Goal: Task Accomplishment & Management: Manage account settings

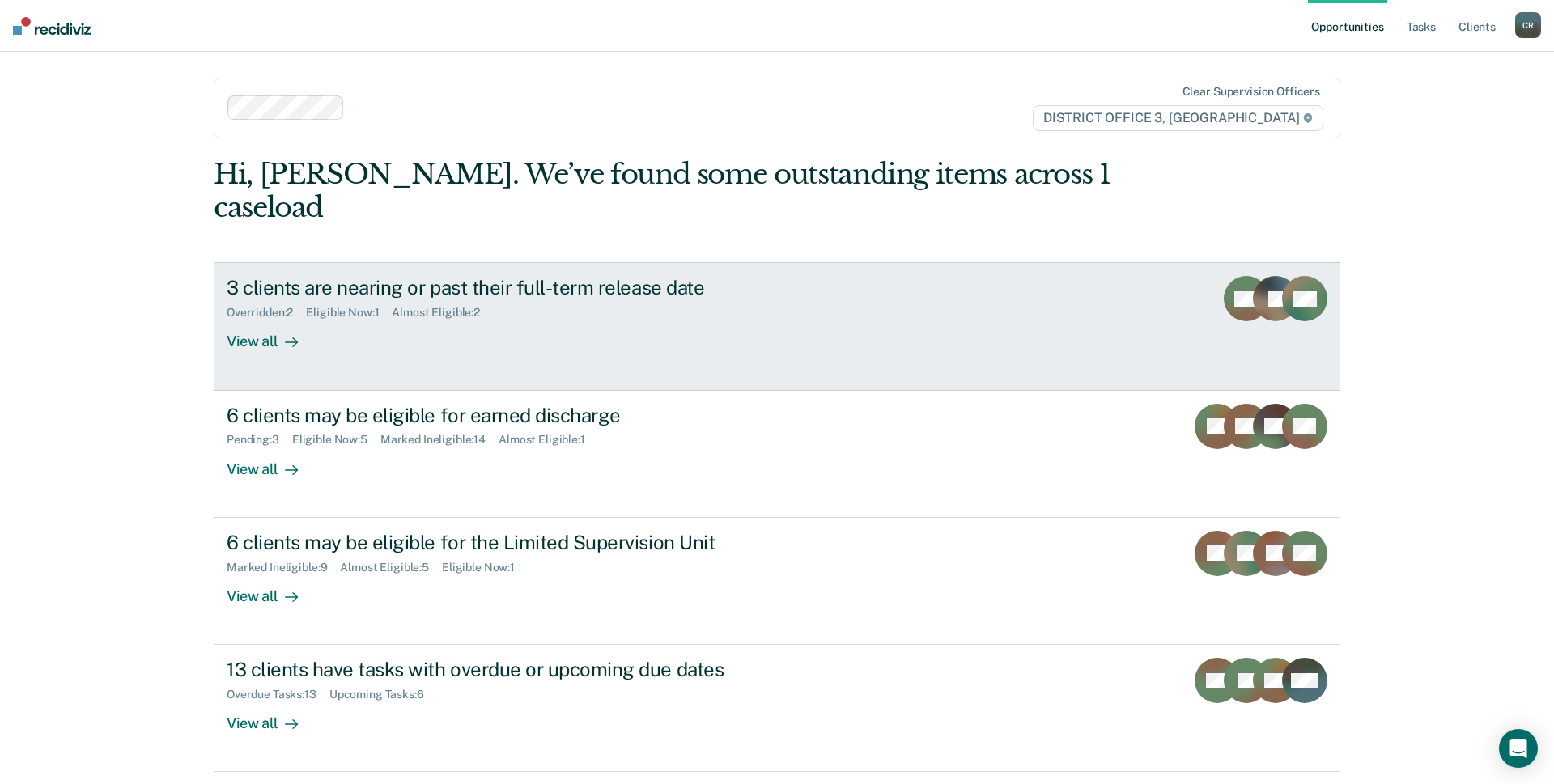
click at [685, 287] on div "3 clients are nearing or past their full-term release date Overridden : 2 Eligi…" at bounding box center [529, 313] width 607 height 74
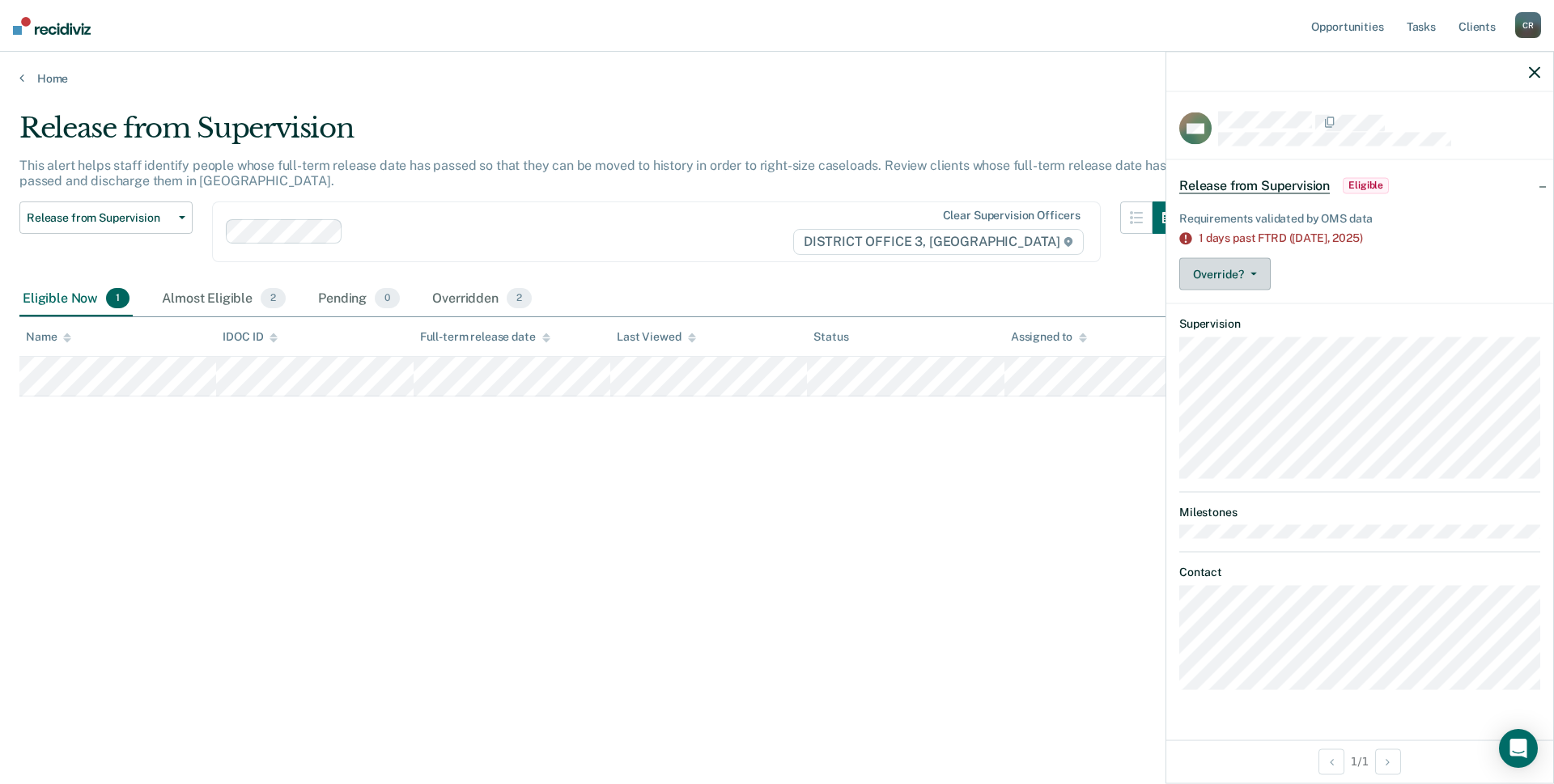
click at [1250, 272] on icon "button" at bounding box center [1253, 274] width 7 height 3
click at [1250, 310] on button "[PERSON_NAME]" at bounding box center [1257, 313] width 156 height 26
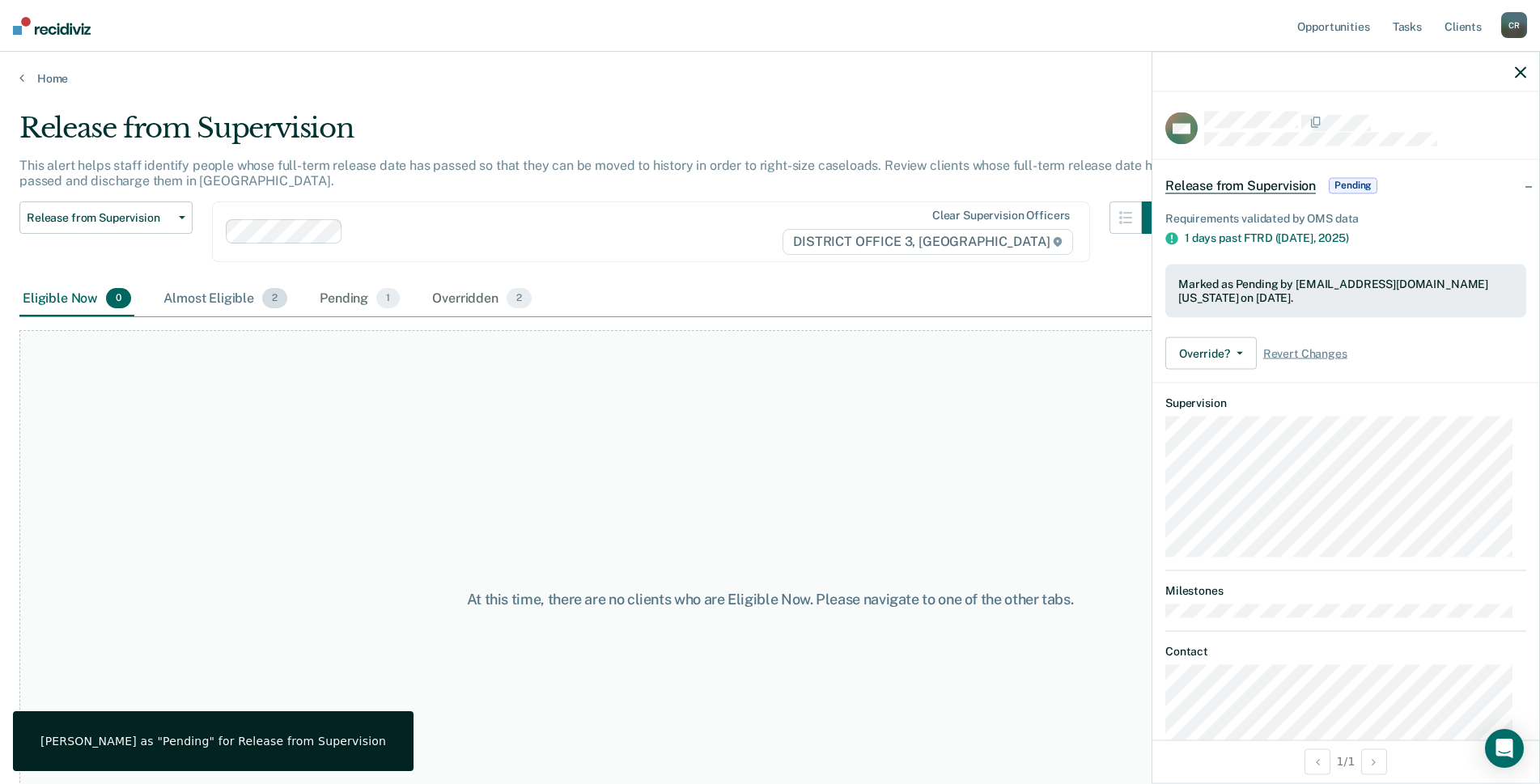
click at [201, 299] on div "Almost Eligible 2" at bounding box center [225, 299] width 130 height 35
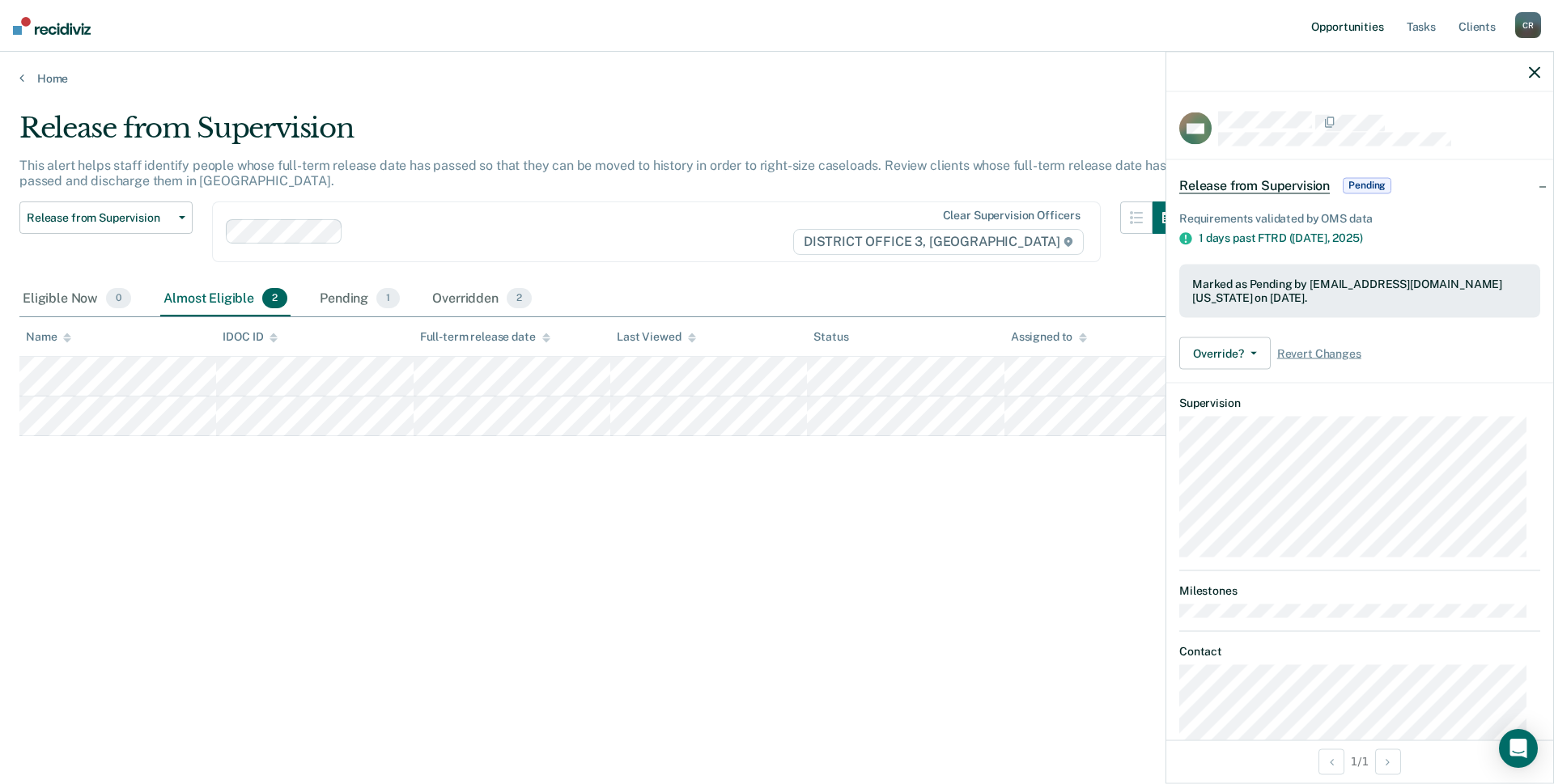
click at [1341, 34] on link "Opportunities" at bounding box center [1347, 26] width 78 height 52
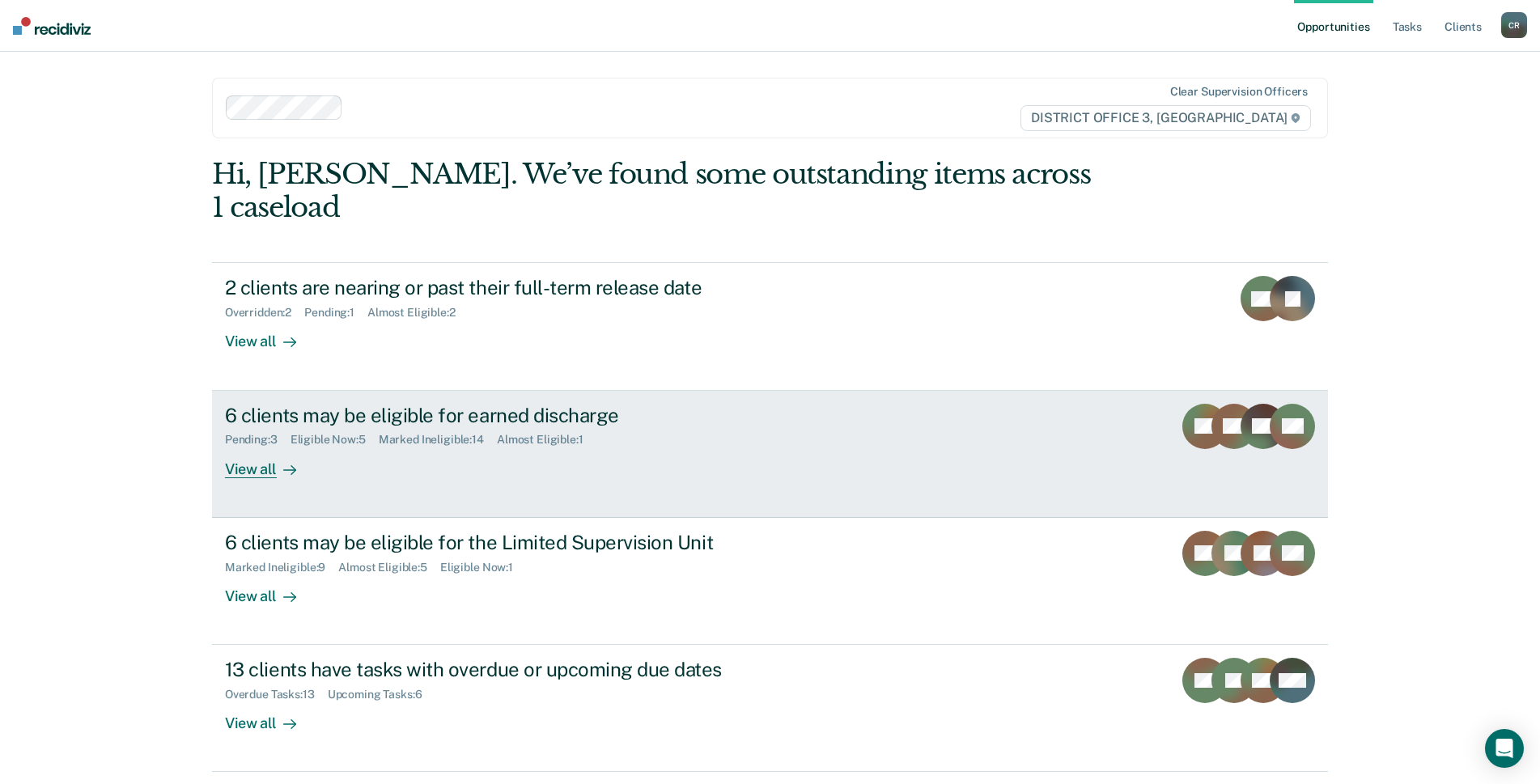
click at [791, 404] on div "6 clients may be eligible for earned discharge Pending : 3 Eligible Now : 5 Mar…" at bounding box center [528, 441] width 607 height 74
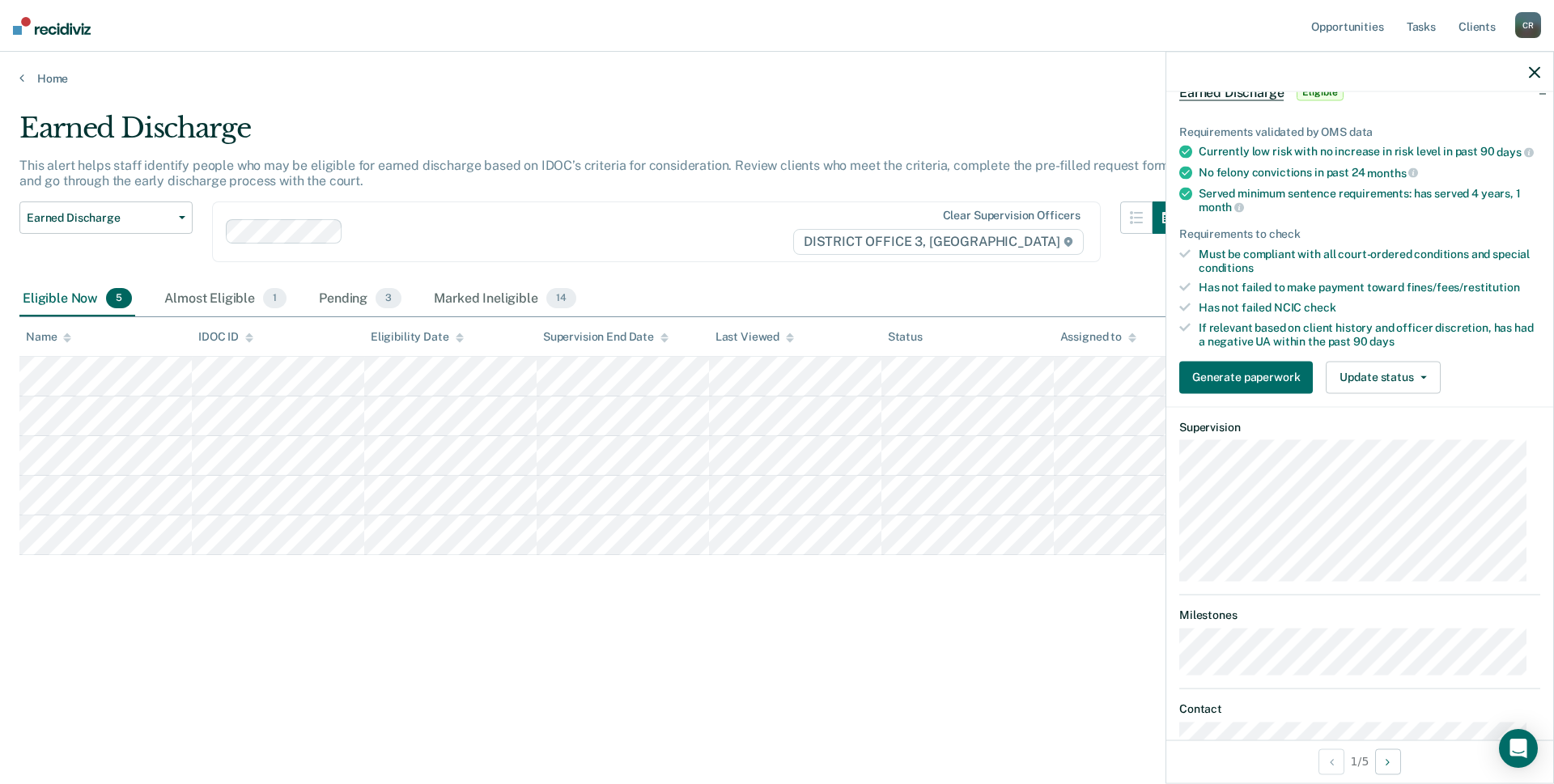
scroll to position [42, 0]
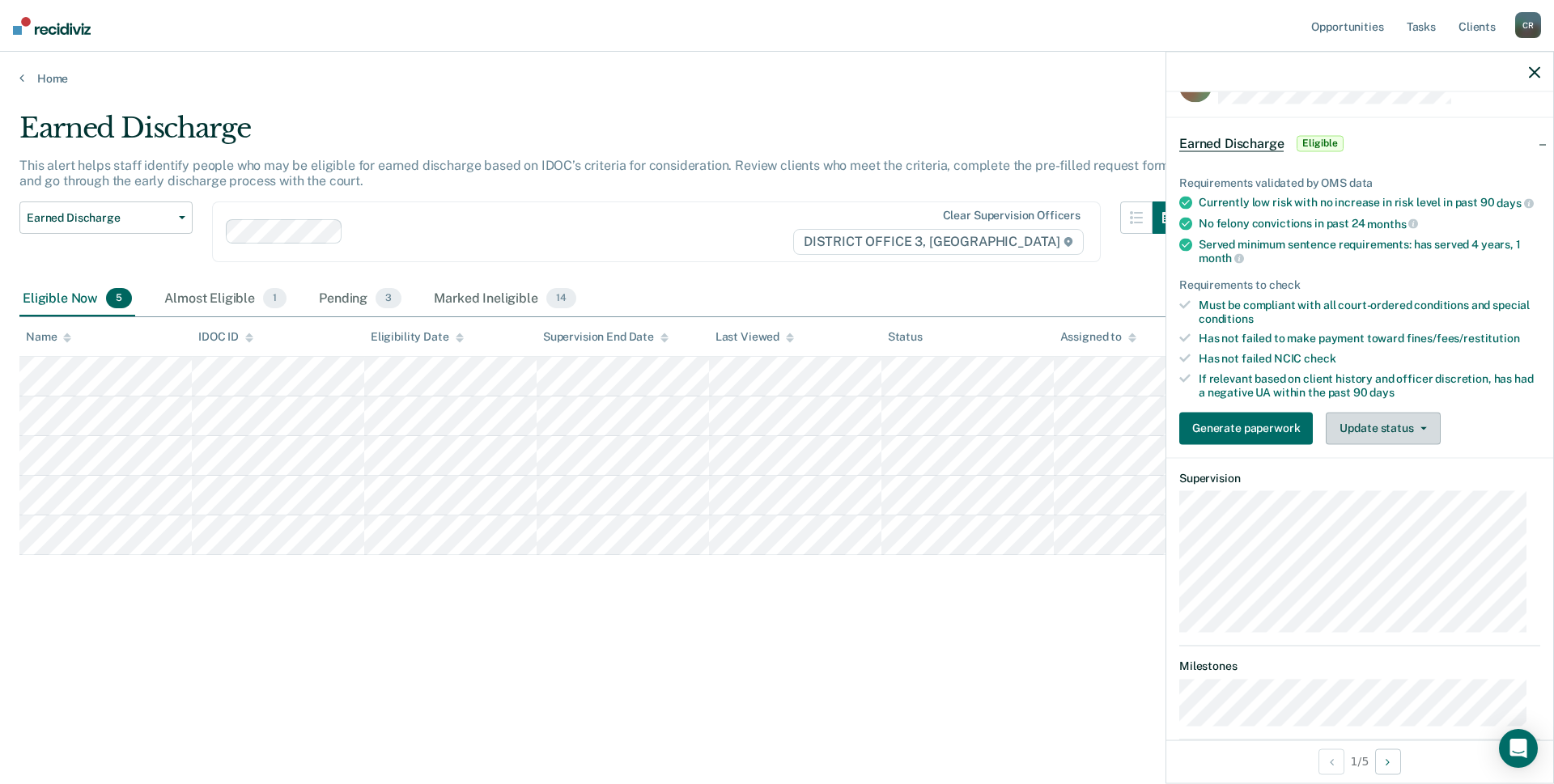
click at [1376, 444] on button "Update status" at bounding box center [1382, 427] width 114 height 32
click at [1380, 477] on button "[PERSON_NAME]" at bounding box center [1403, 466] width 156 height 26
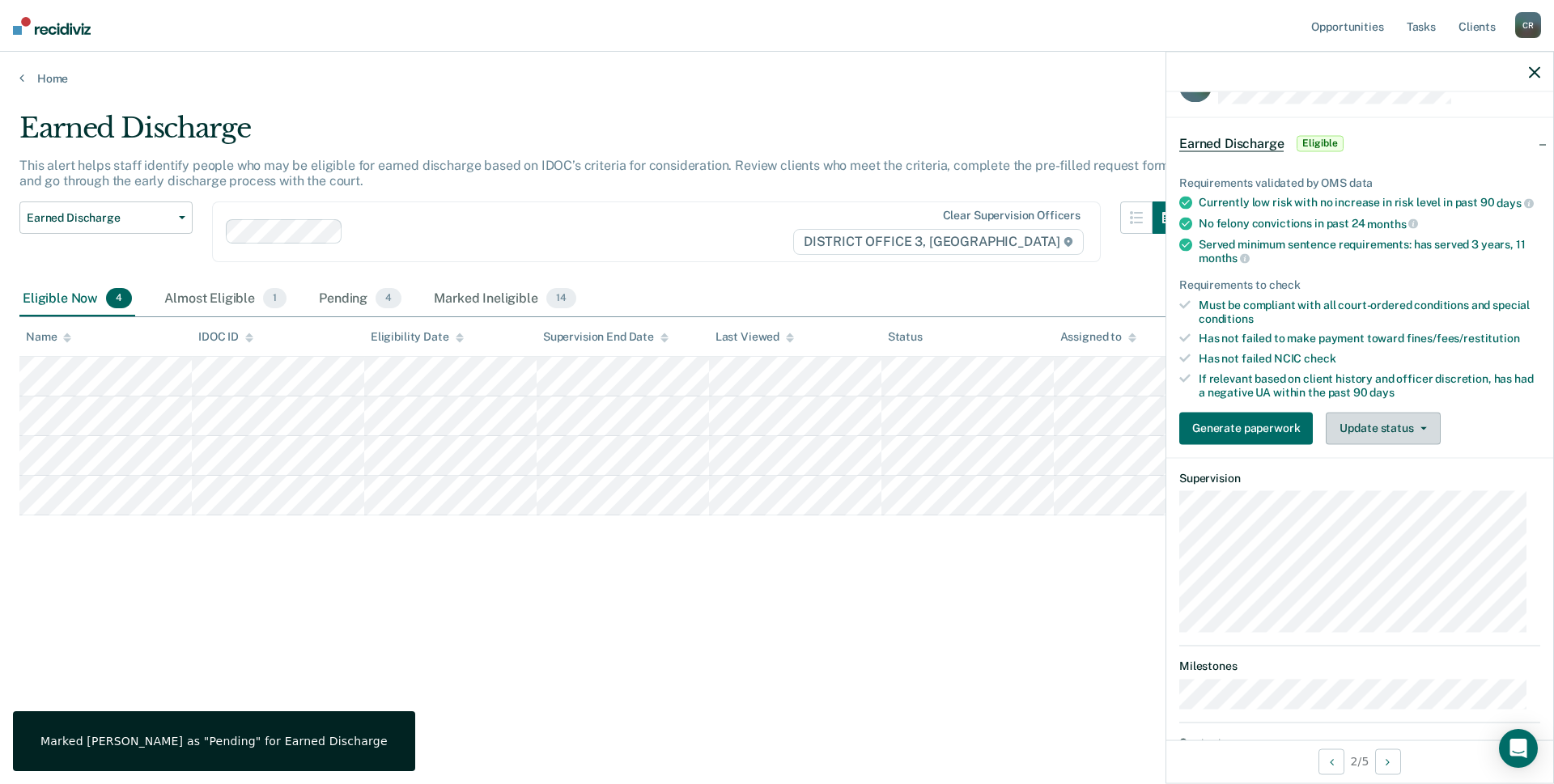
click at [1383, 444] on button "Update status" at bounding box center [1382, 427] width 114 height 32
click at [1383, 475] on button "[PERSON_NAME]" at bounding box center [1403, 466] width 156 height 26
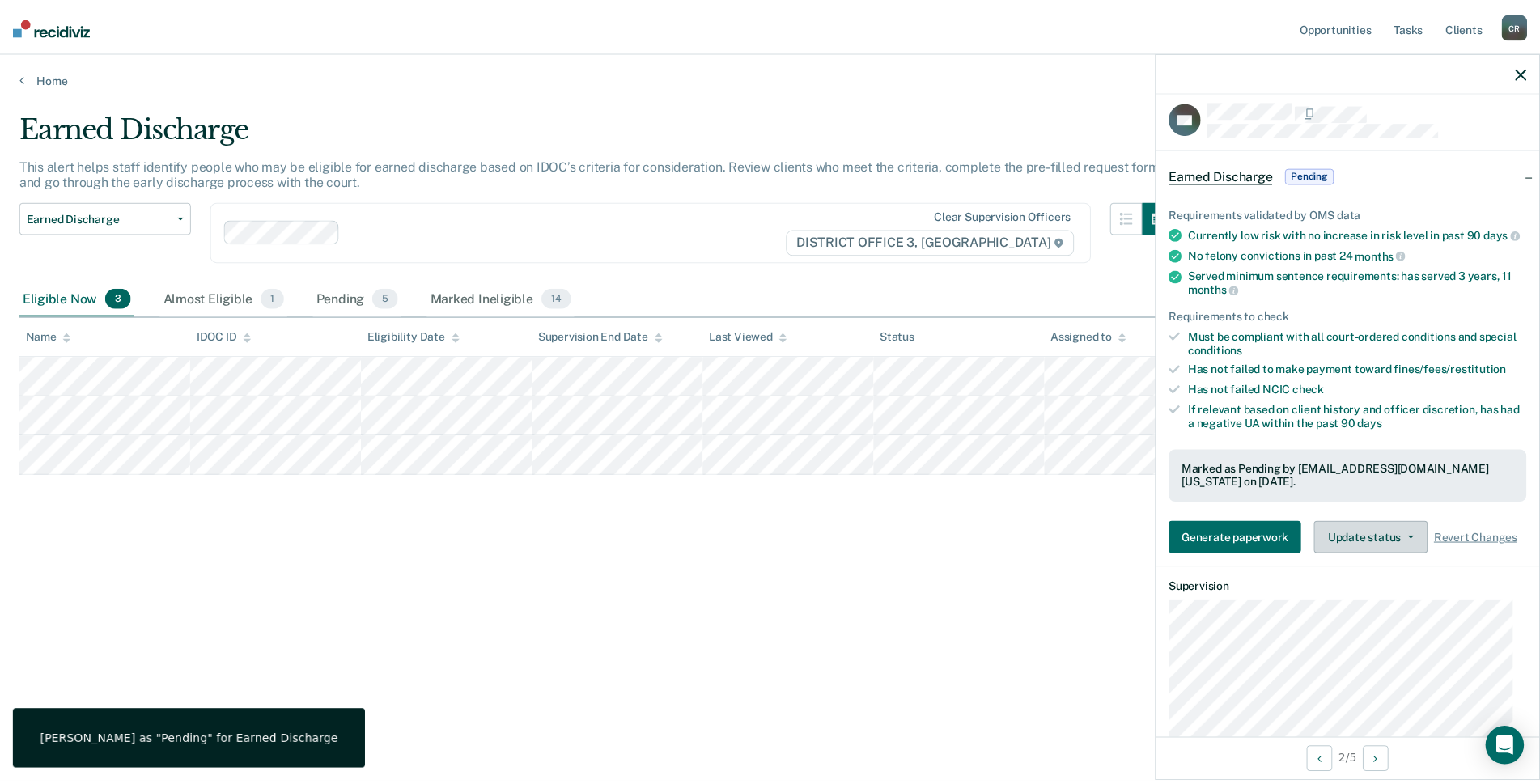
scroll to position [0, 0]
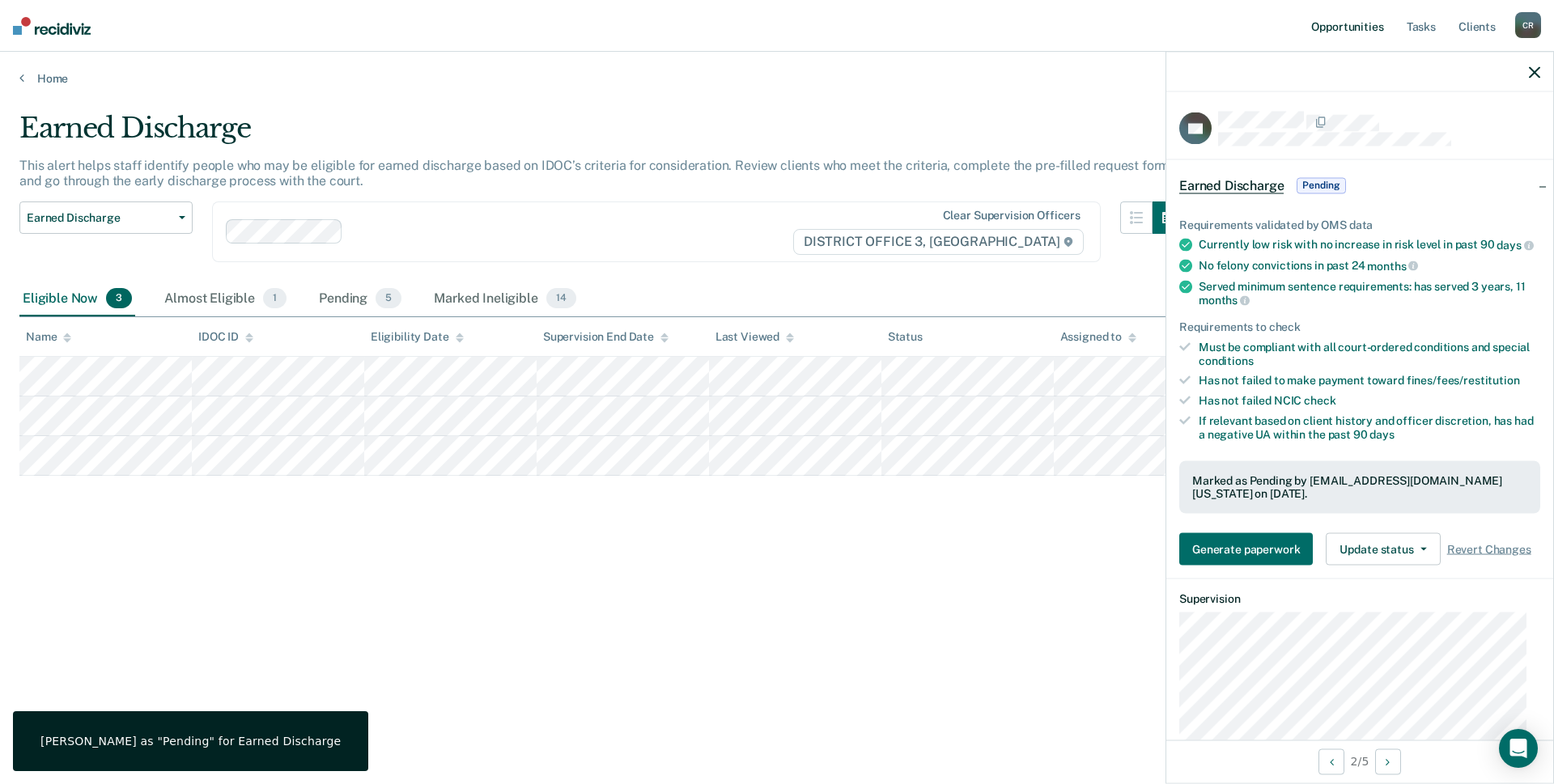
click at [1352, 31] on link "Opportunities" at bounding box center [1347, 26] width 78 height 52
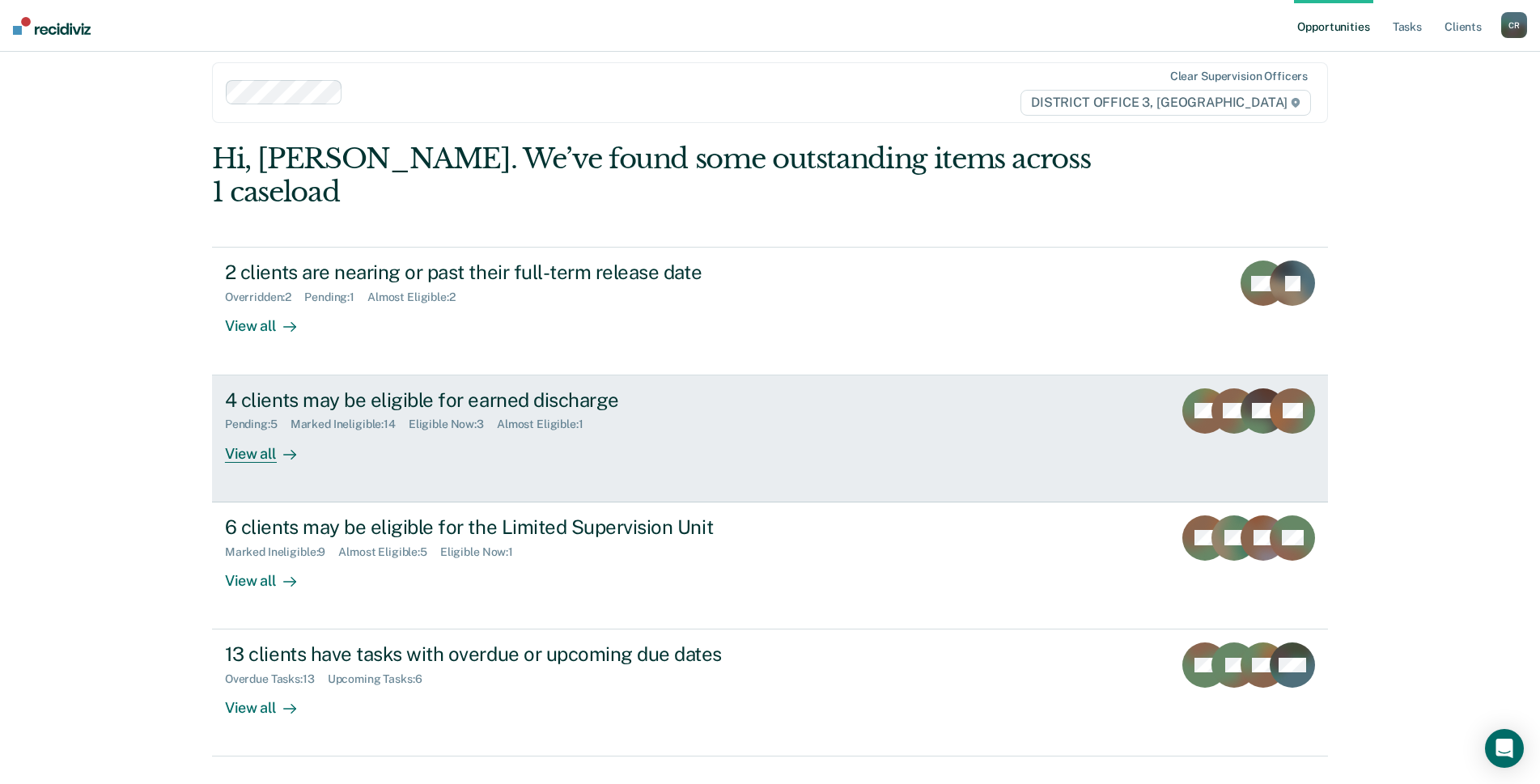
scroll to position [20, 0]
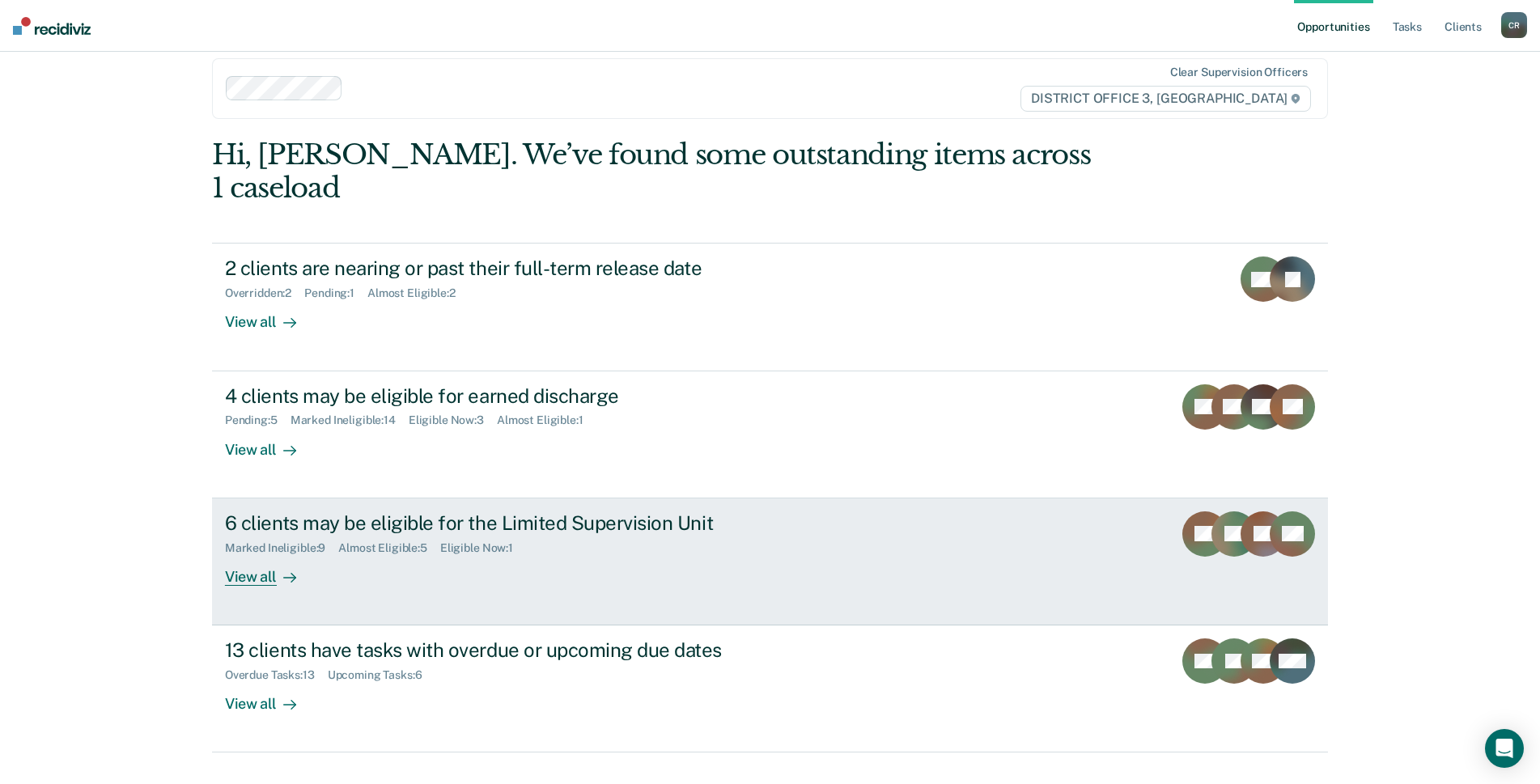
click at [789, 520] on div "6 clients may be eligible for the Limited Supervision Unit Marked Ineligible : …" at bounding box center [528, 548] width 607 height 74
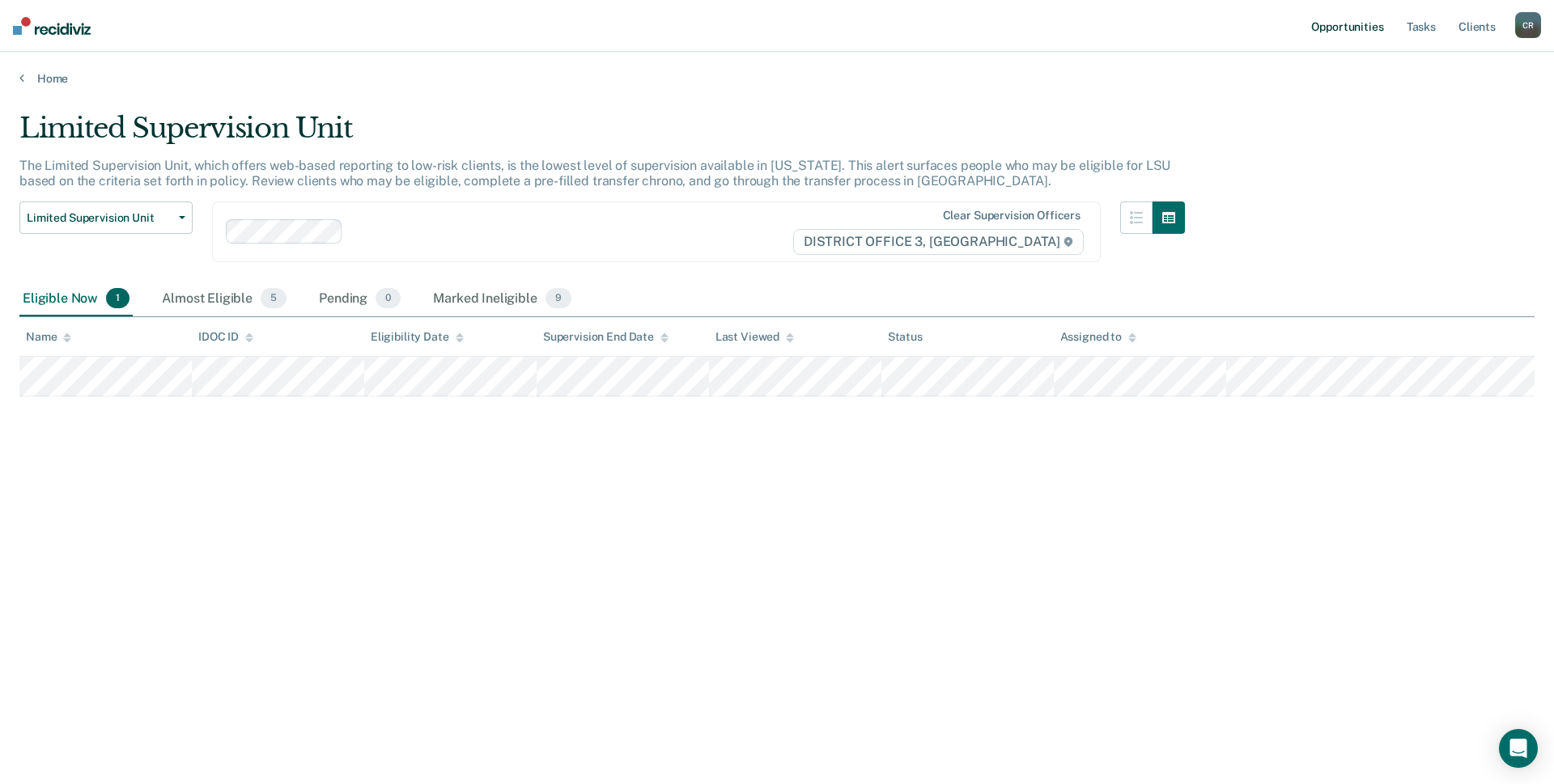
click at [1361, 26] on link "Opportunities" at bounding box center [1347, 26] width 78 height 52
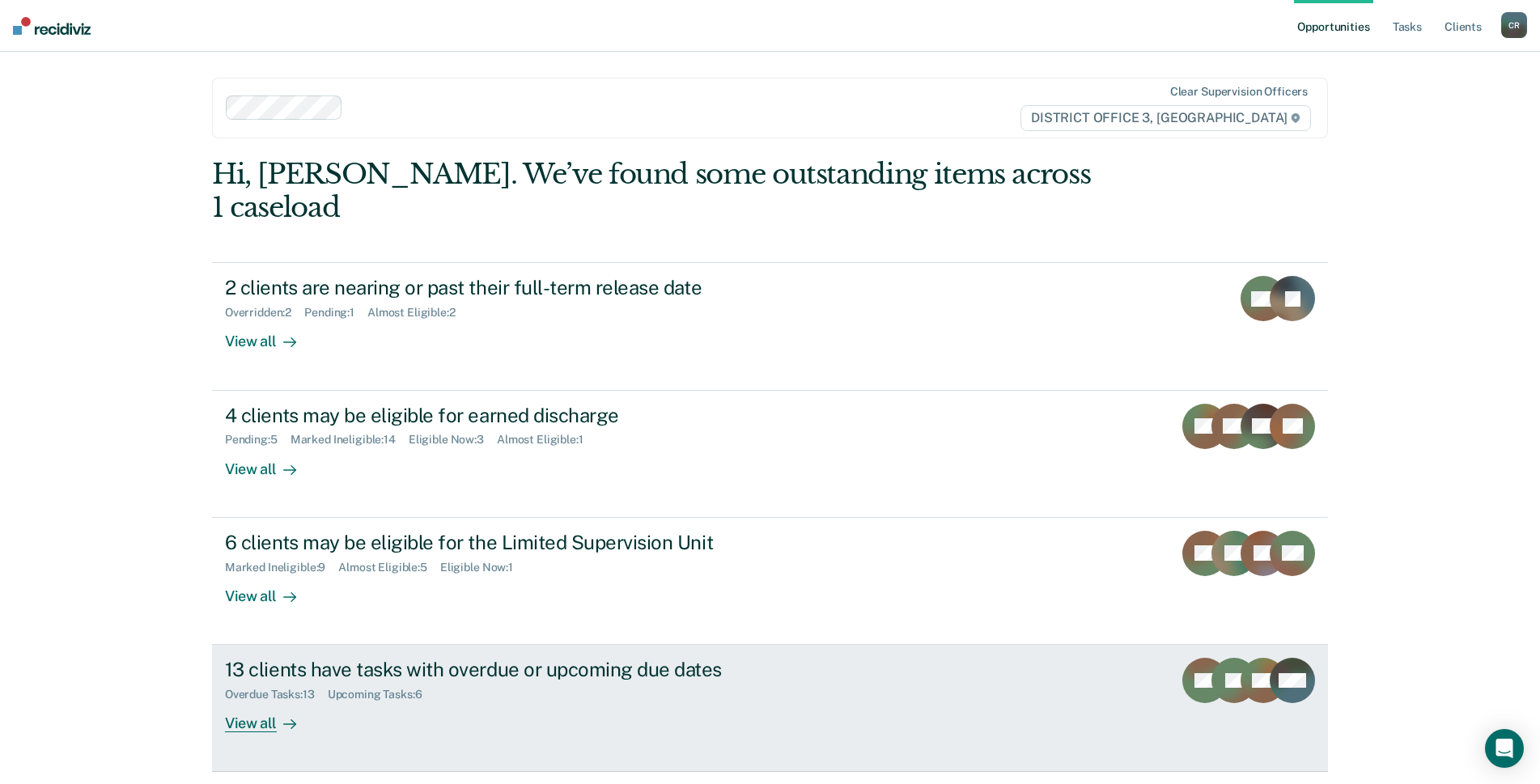
scroll to position [20, 0]
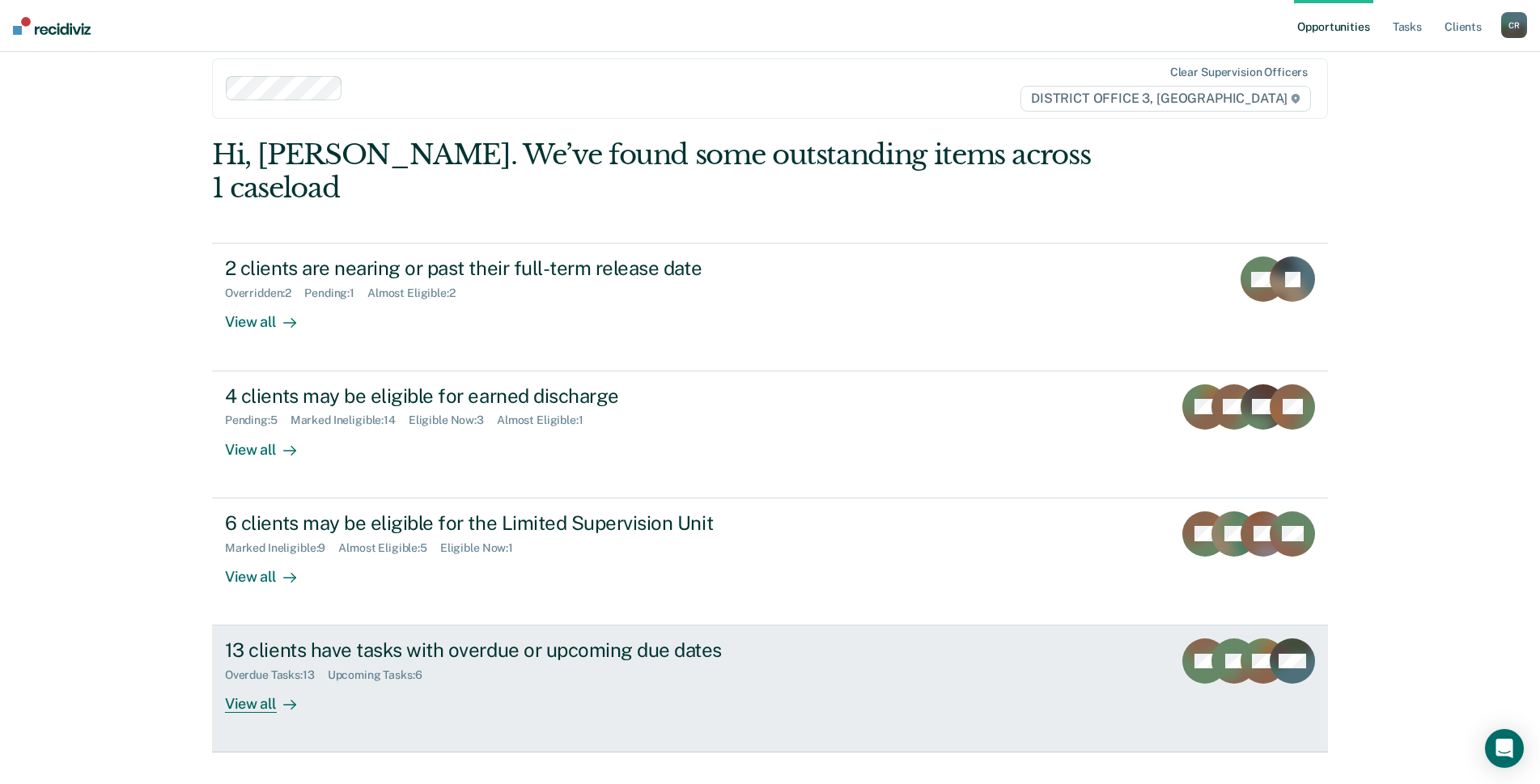
click at [768, 662] on div "Overdue Tasks : 13 Upcoming Tasks : 6" at bounding box center [509, 672] width 568 height 20
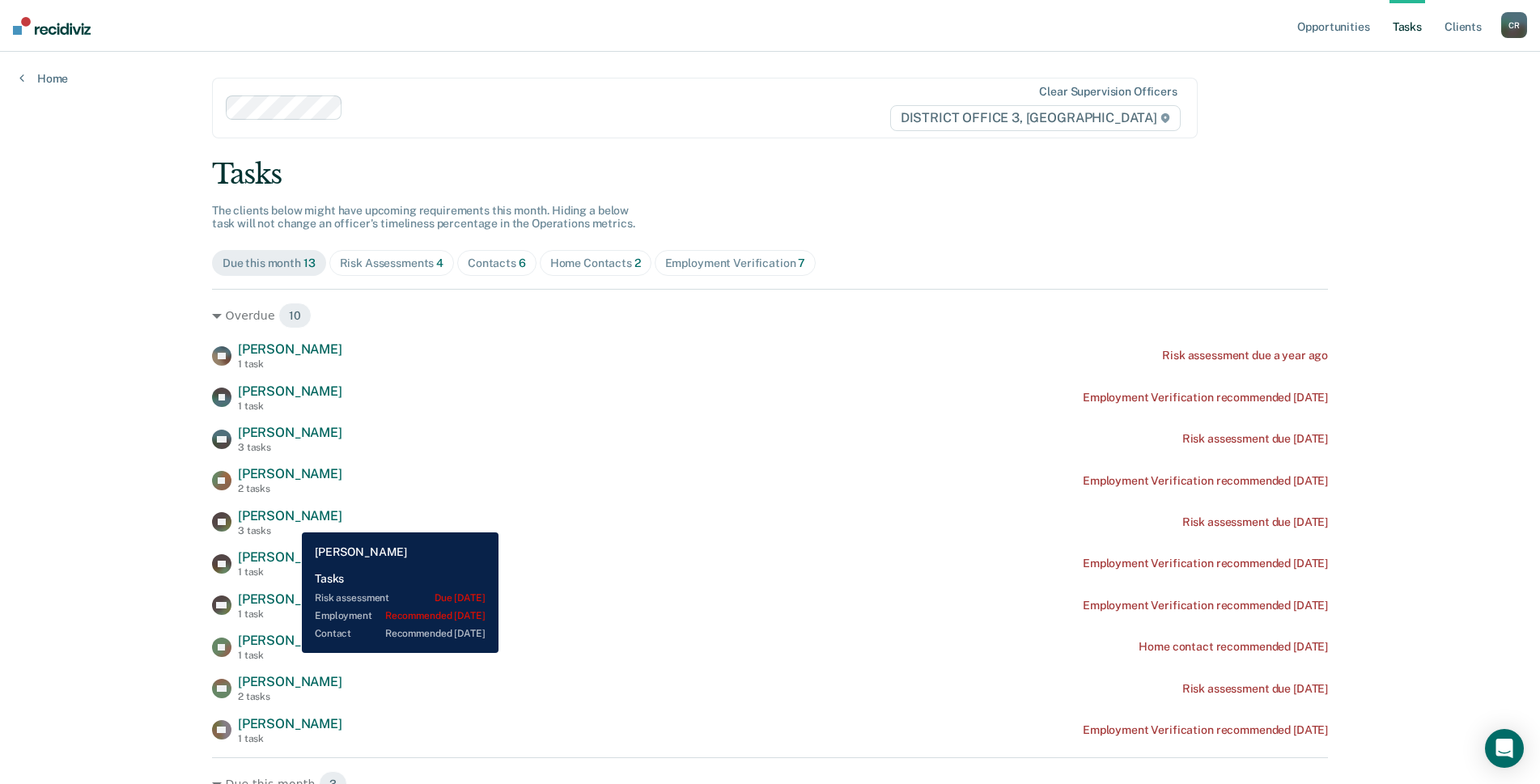
click at [290, 520] on span "[PERSON_NAME]" at bounding box center [290, 515] width 104 height 16
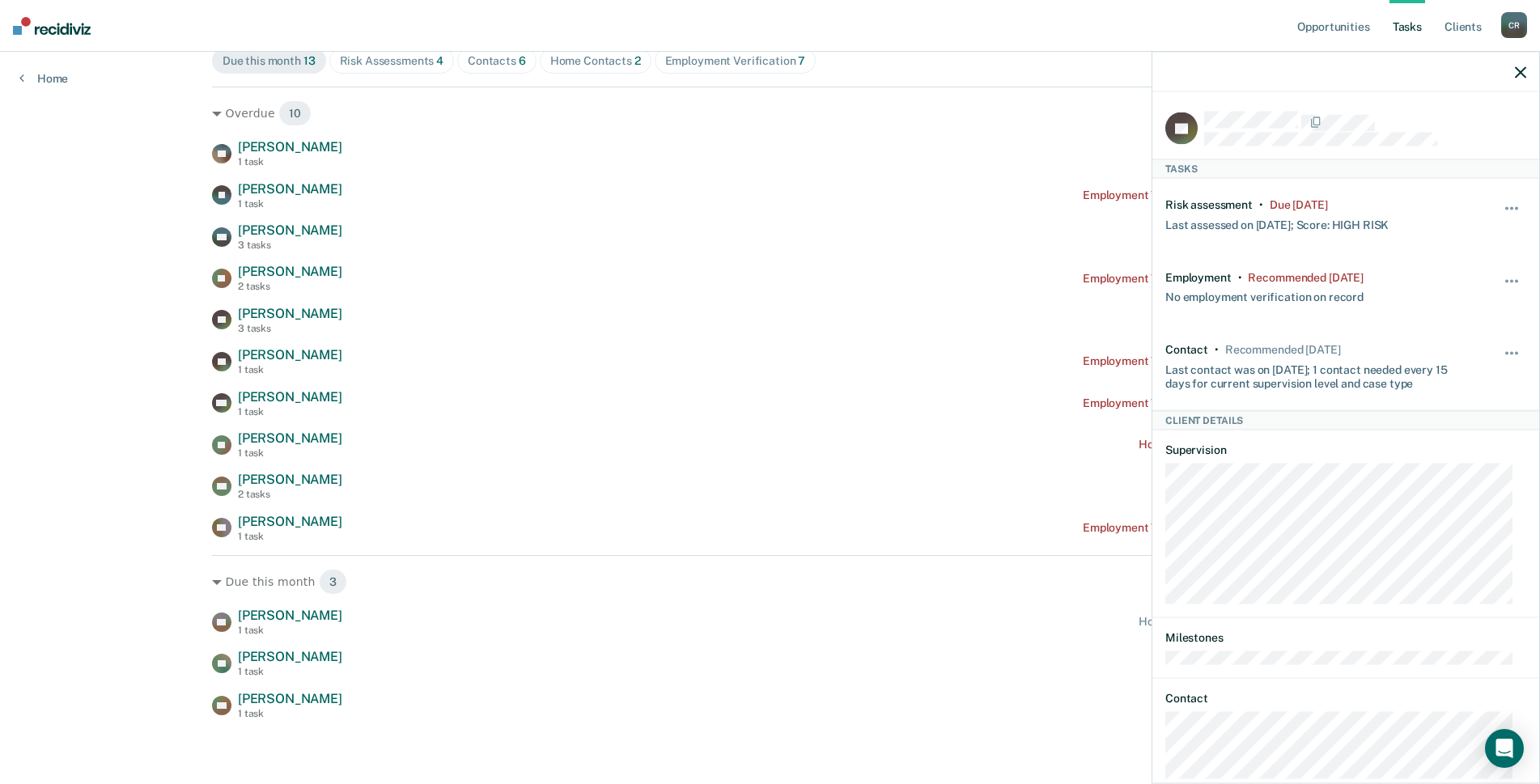
scroll to position [40, 0]
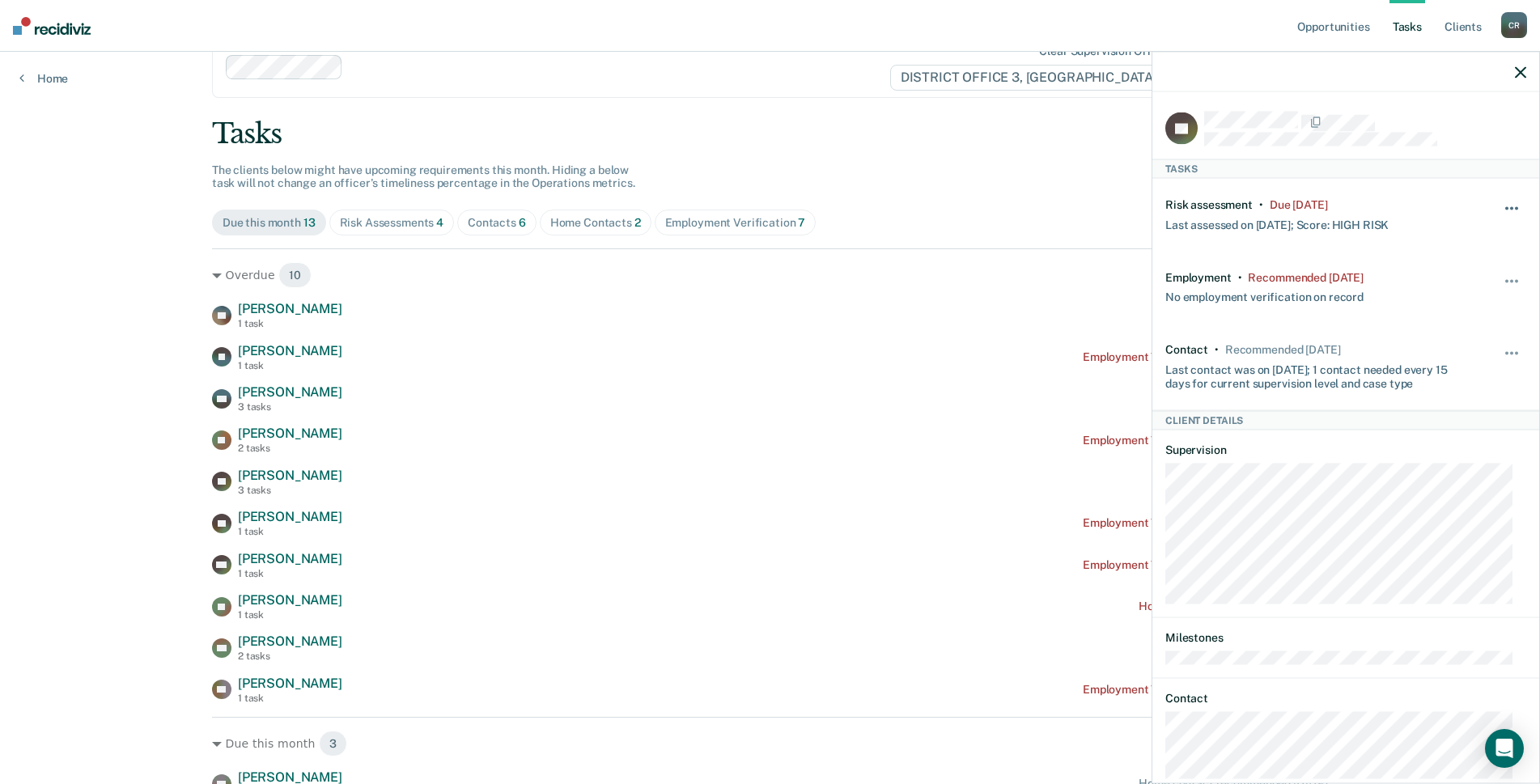
click at [1499, 209] on button "button" at bounding box center [1512, 216] width 27 height 26
click at [1453, 319] on button "30 days" at bounding box center [1467, 311] width 116 height 26
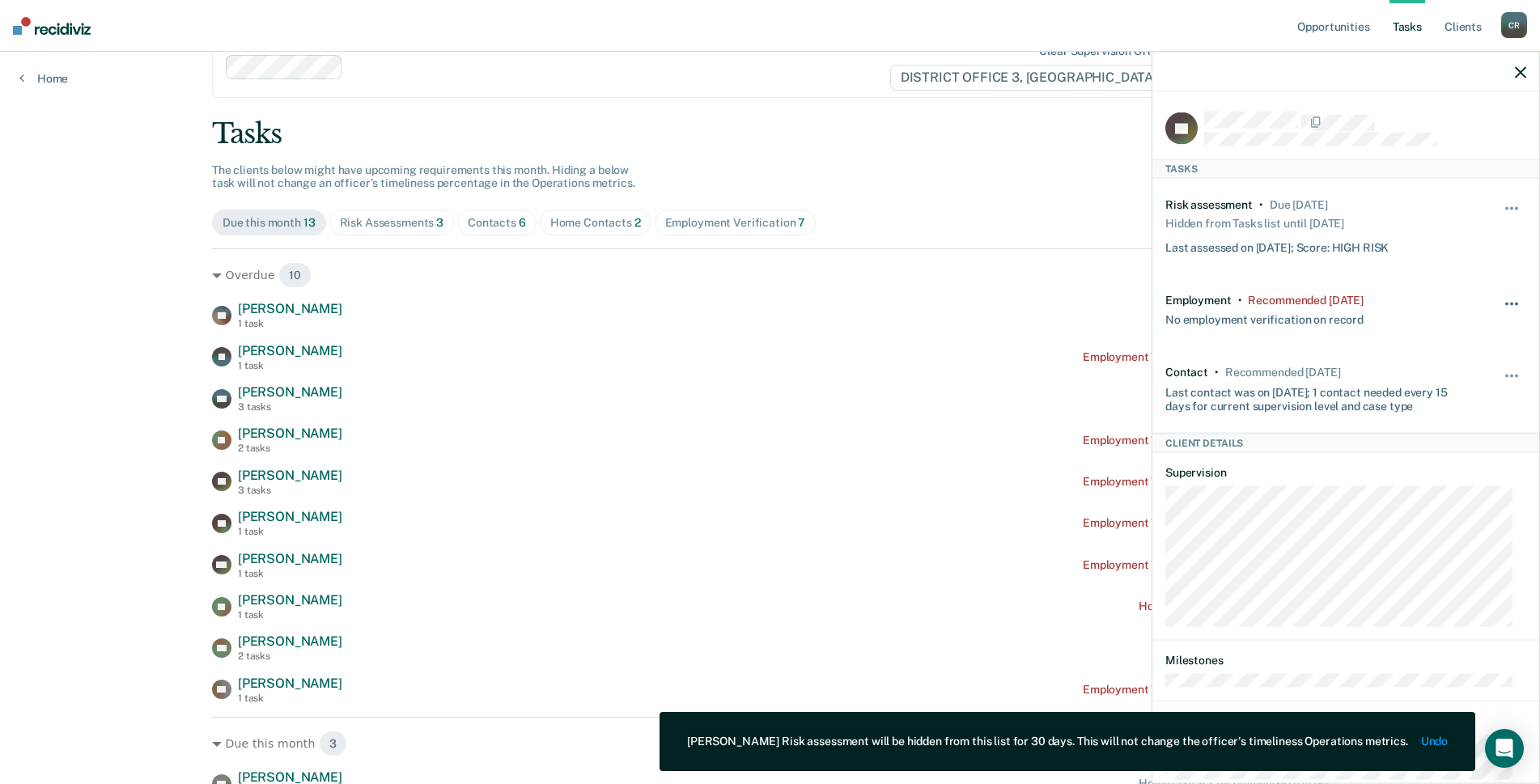
click at [1499, 300] on button "button" at bounding box center [1512, 311] width 27 height 26
click at [1460, 395] on button "30 days" at bounding box center [1467, 406] width 116 height 26
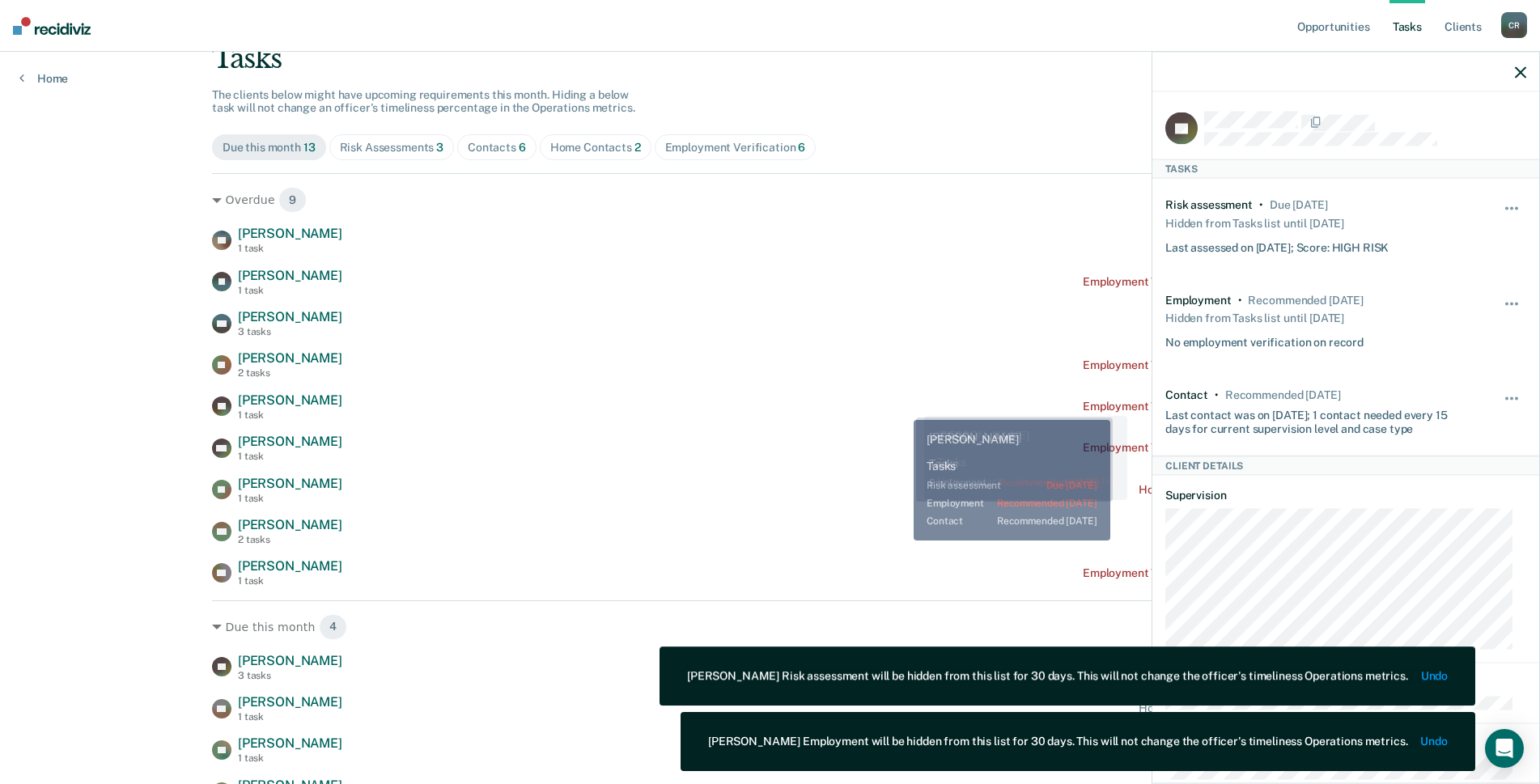
scroll to position [202, 0]
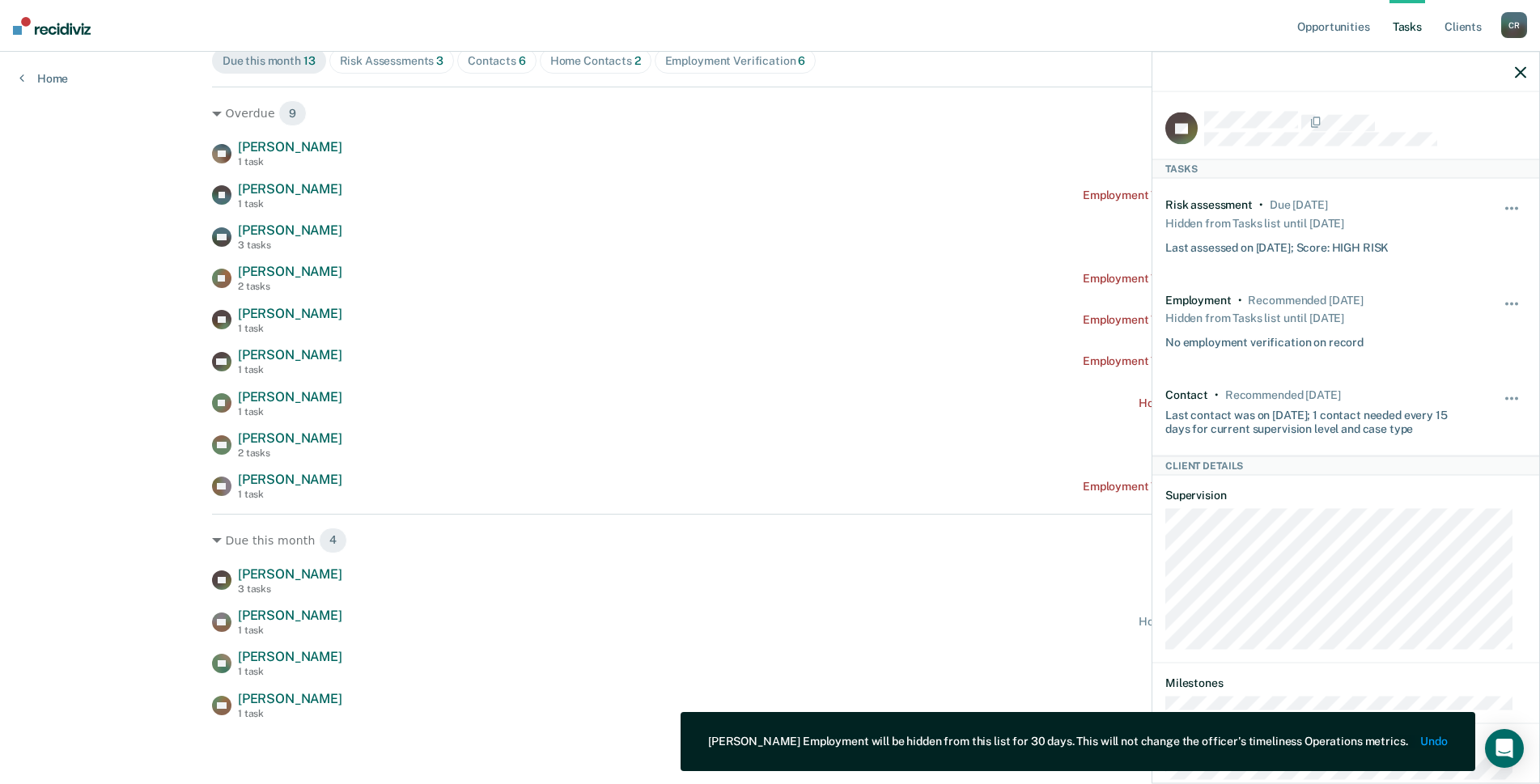
click at [1510, 80] on div at bounding box center [1345, 72] width 386 height 40
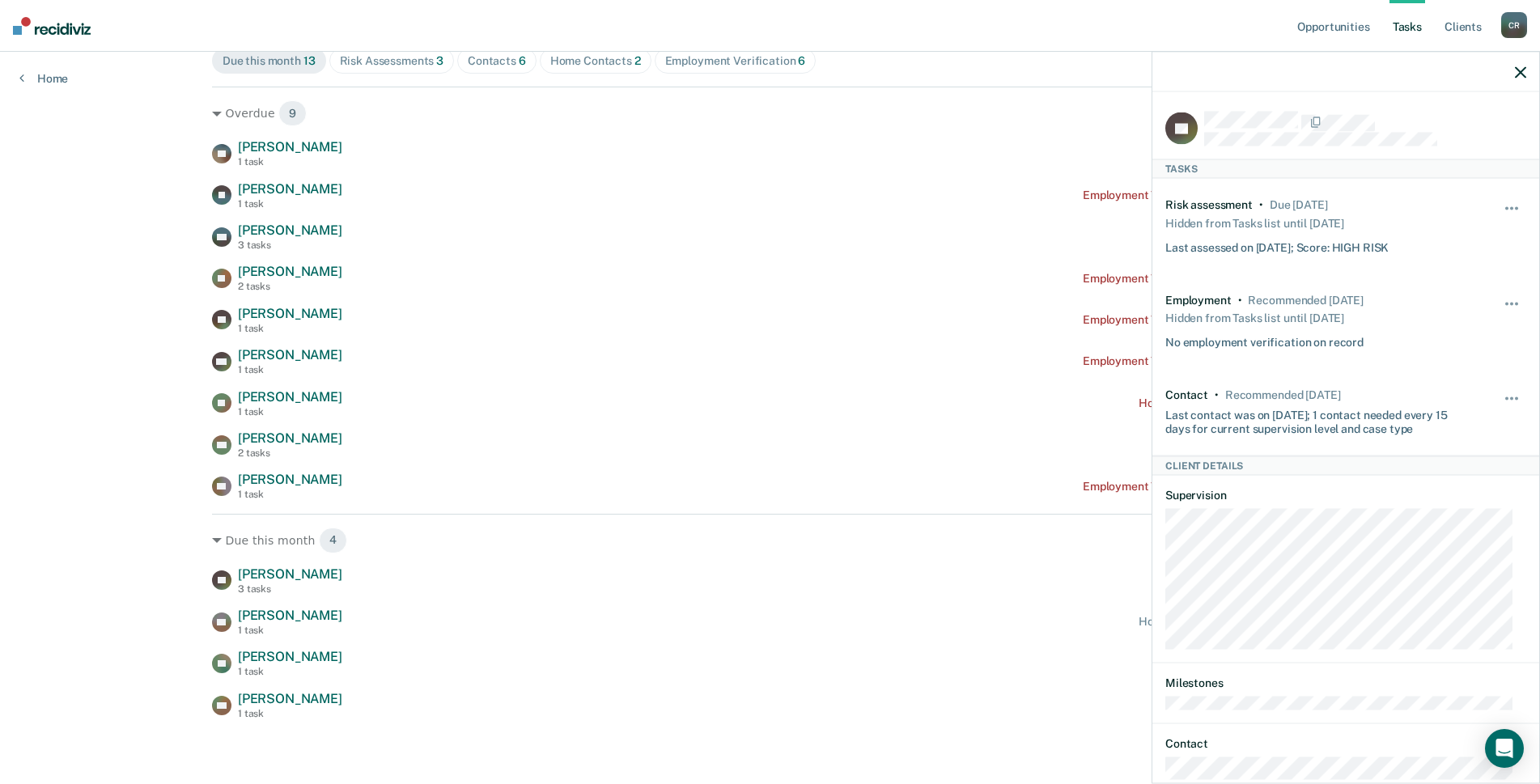
click at [1513, 77] on div at bounding box center [1345, 72] width 386 height 40
click at [1516, 74] on icon "button" at bounding box center [1521, 72] width 12 height 12
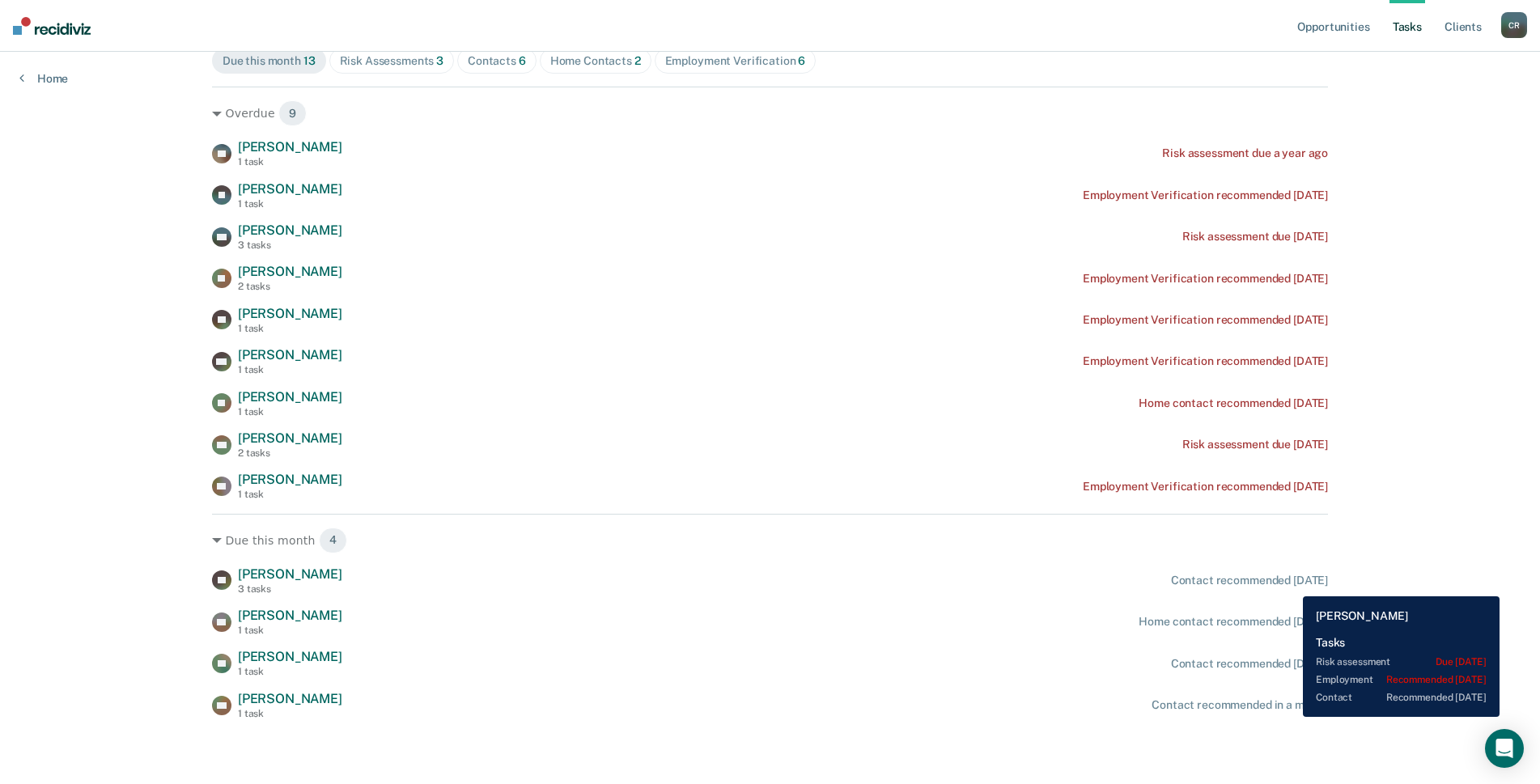
click at [1291, 584] on div "Contact recommended [DATE]" at bounding box center [1249, 580] width 157 height 14
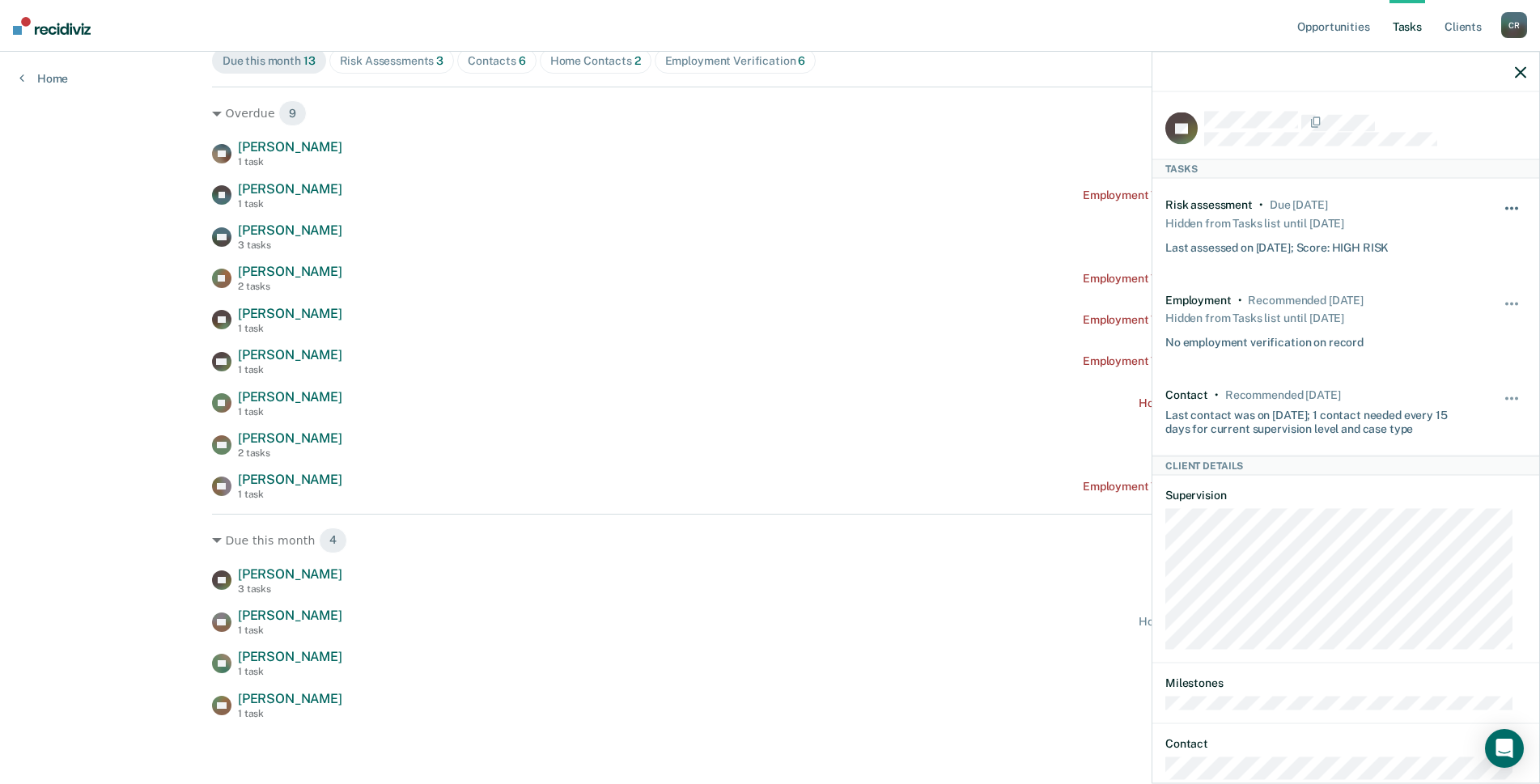
click at [1500, 212] on button "button" at bounding box center [1512, 216] width 27 height 26
click at [1506, 299] on button "button" at bounding box center [1512, 311] width 27 height 26
click at [1499, 399] on button "button" at bounding box center [1512, 406] width 27 height 26
click at [1462, 491] on button "30 days" at bounding box center [1467, 501] width 116 height 26
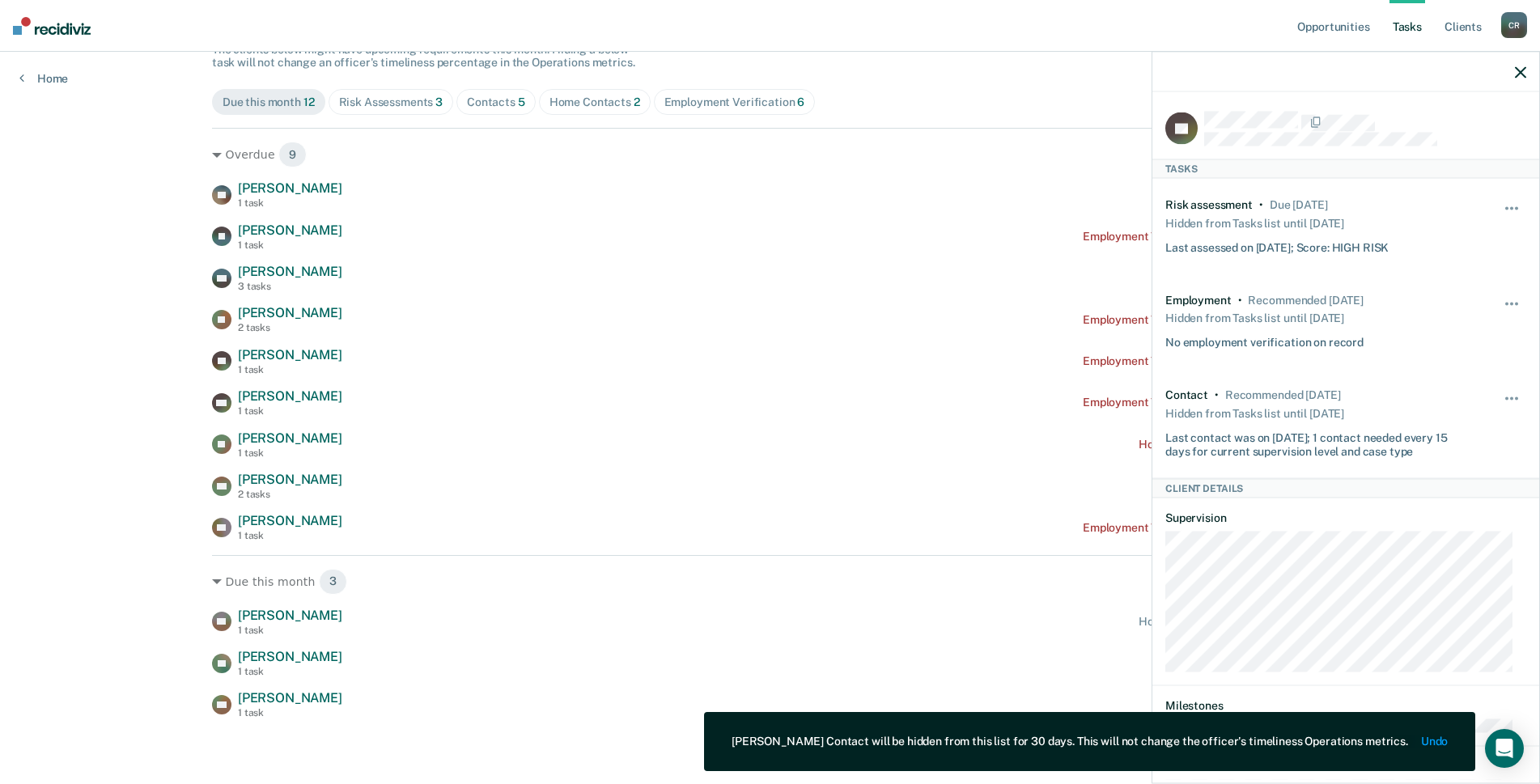
click at [1515, 78] on div at bounding box center [1345, 72] width 386 height 40
click at [1518, 71] on icon "button" at bounding box center [1521, 72] width 12 height 12
